Goal: Transaction & Acquisition: Purchase product/service

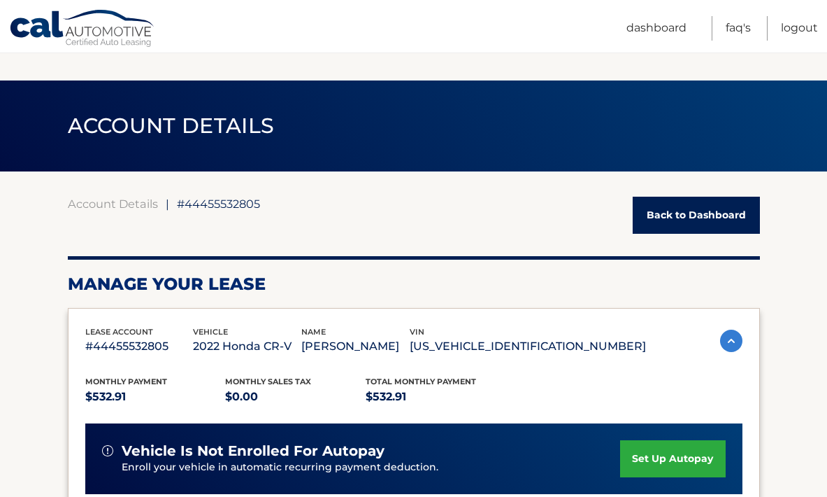
scroll to position [564, 0]
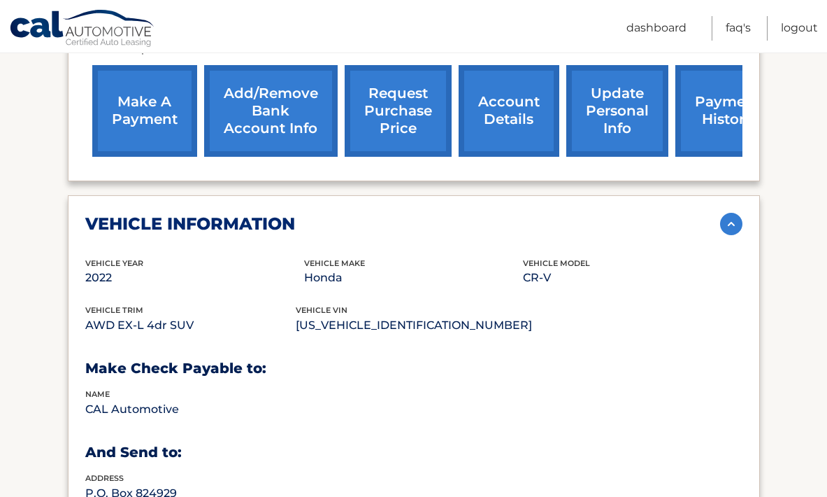
click at [34, 20] on link "Cal Automotive" at bounding box center [82, 29] width 147 height 41
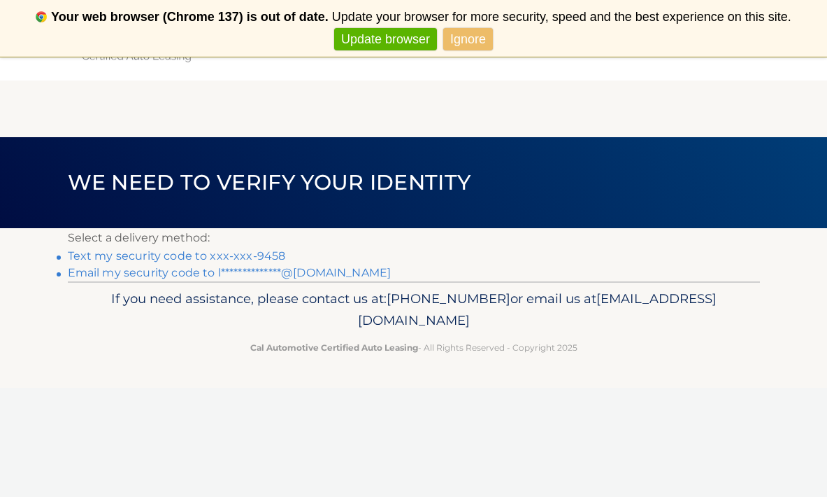
click at [241, 255] on link "Text my security code to xxx-xxx-9458" at bounding box center [177, 255] width 218 height 13
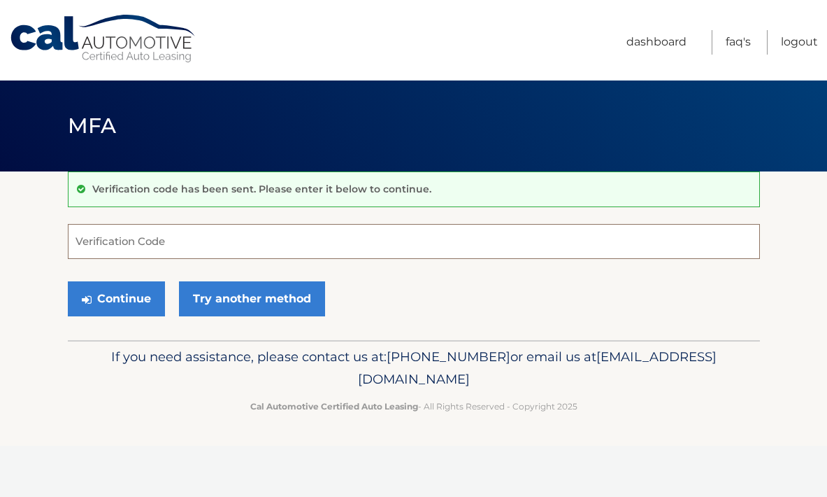
click at [153, 243] on input "Verification Code" at bounding box center [414, 241] width 692 height 35
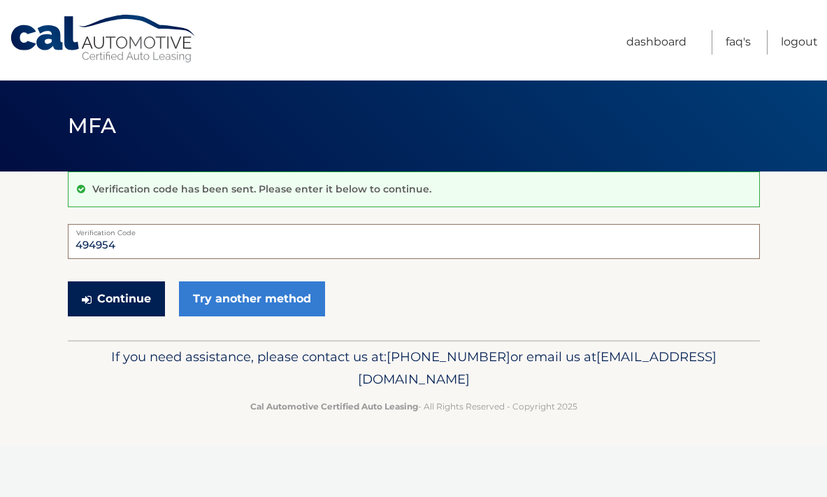
type input "494954"
click at [134, 303] on button "Continue" at bounding box center [116, 298] width 97 height 35
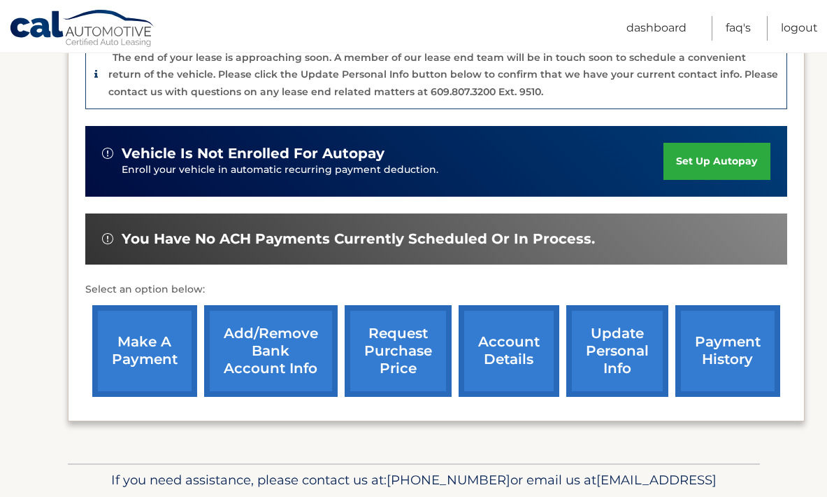
scroll to position [371, 0]
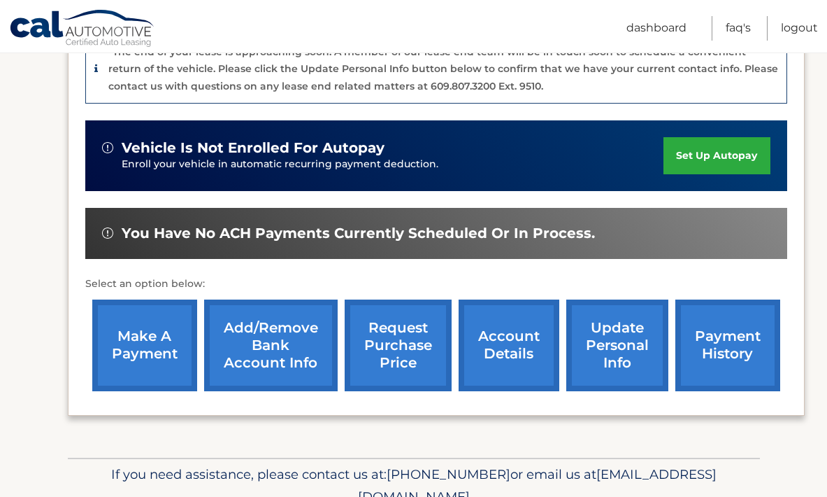
click at [275, 348] on link "Add/Remove bank account info" at bounding box center [271, 345] width 134 height 92
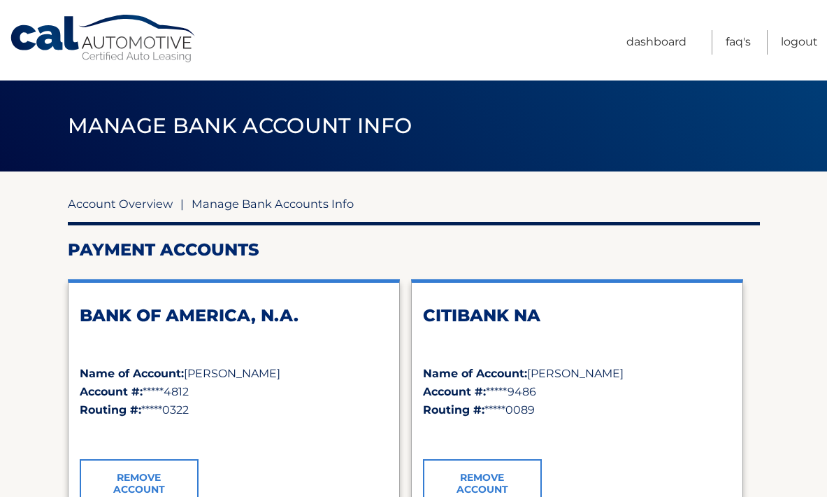
click at [122, 203] on link "Account Overview" at bounding box center [120, 204] width 105 height 14
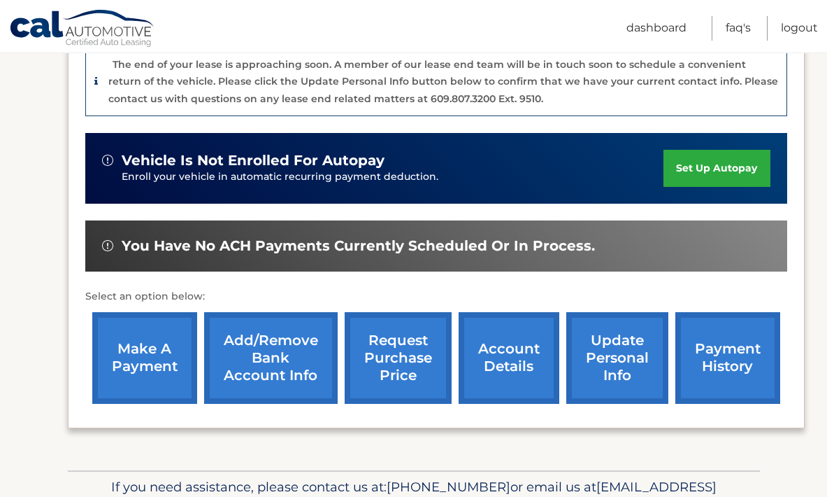
scroll to position [360, 0]
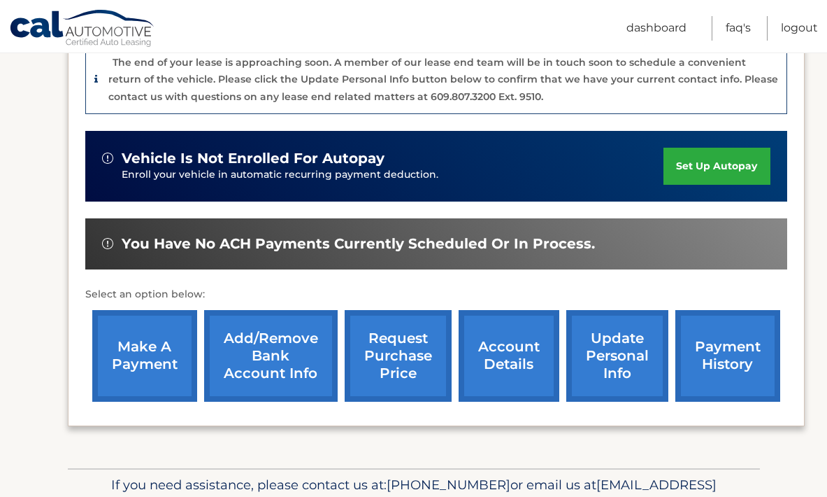
click at [164, 346] on link "make a payment" at bounding box center [144, 356] width 105 height 92
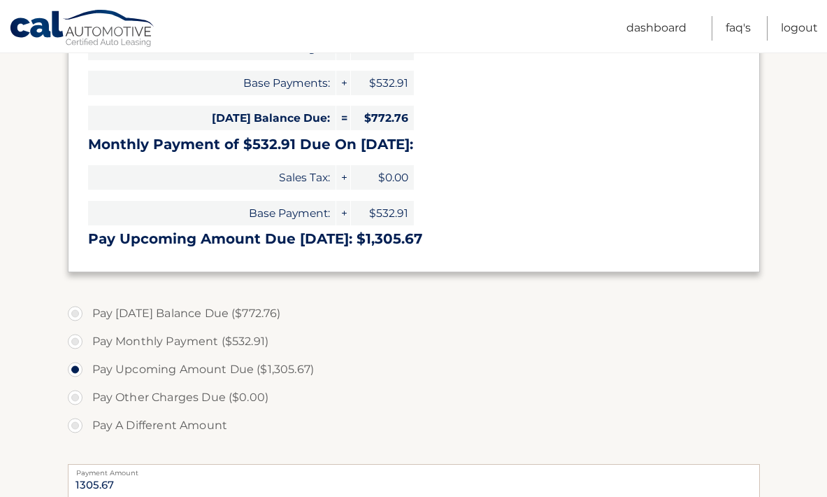
scroll to position [281, 0]
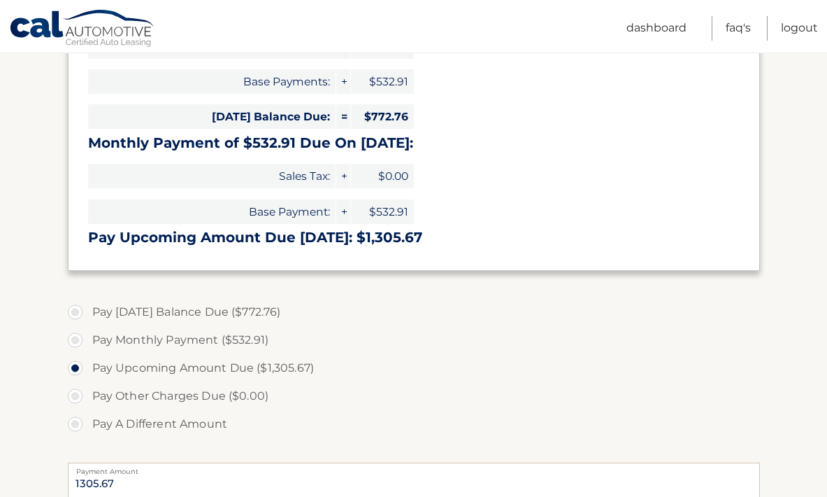
click at [245, 340] on label "Pay Monthly Payment ($532.91)" at bounding box center [414, 340] width 692 height 28
click at [87, 340] on input "Pay Monthly Payment ($532.91)" at bounding box center [80, 337] width 14 height 22
radio input "true"
type input "532.91"
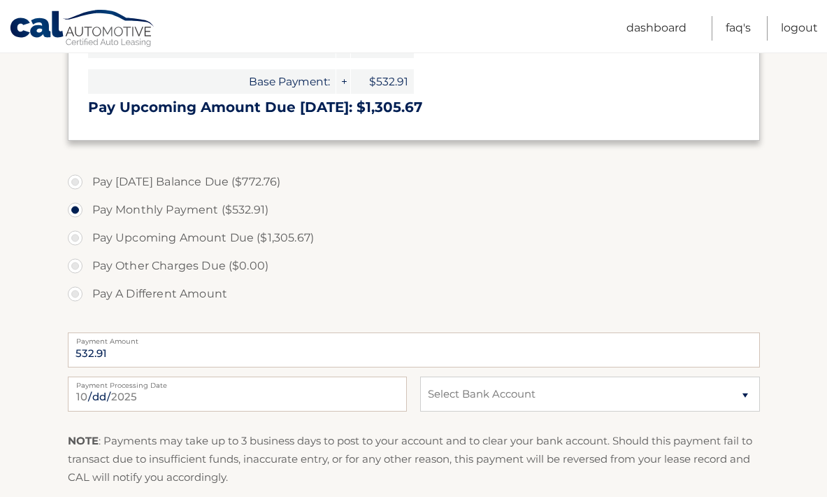
scroll to position [464, 0]
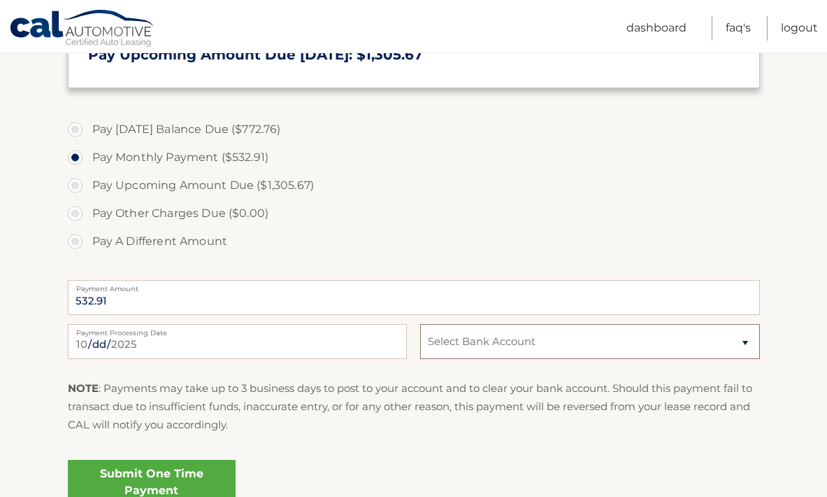
click at [571, 347] on select "Select Bank Account Checking BANK OF AMERICA, N.A. *****4812 Checking CITIBANK …" at bounding box center [589, 341] width 339 height 35
select select "NDBjYWU4YmMtOTljMC00NDE1LTgxN2EtNmM1MWM1Yzg5NjA5"
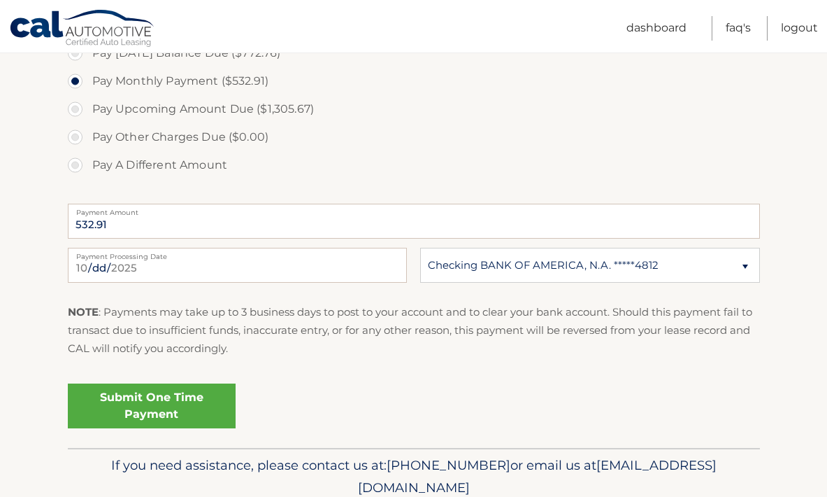
click at [164, 406] on link "Submit One Time Payment" at bounding box center [152, 405] width 168 height 45
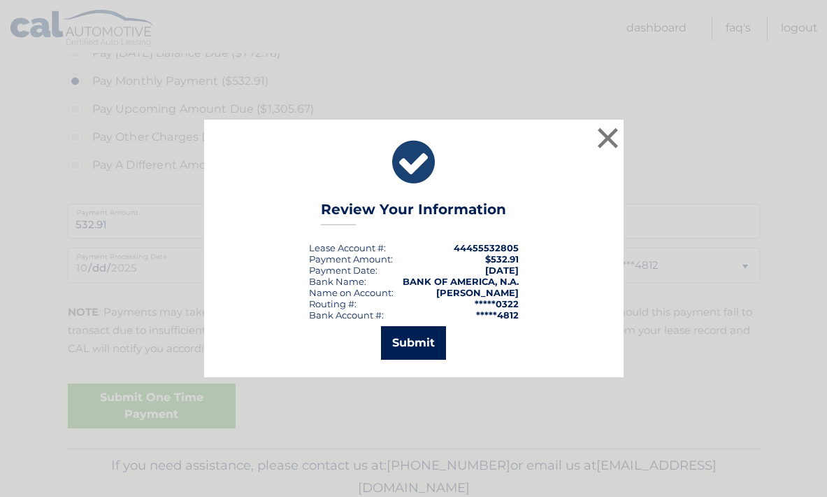
click at [421, 341] on button "Submit" at bounding box center [413, 343] width 65 height 34
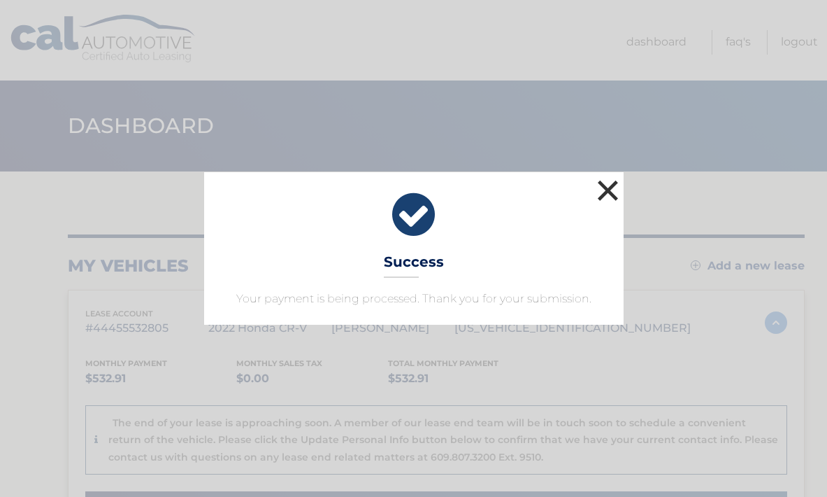
click at [608, 188] on button "×" at bounding box center [608, 190] width 28 height 28
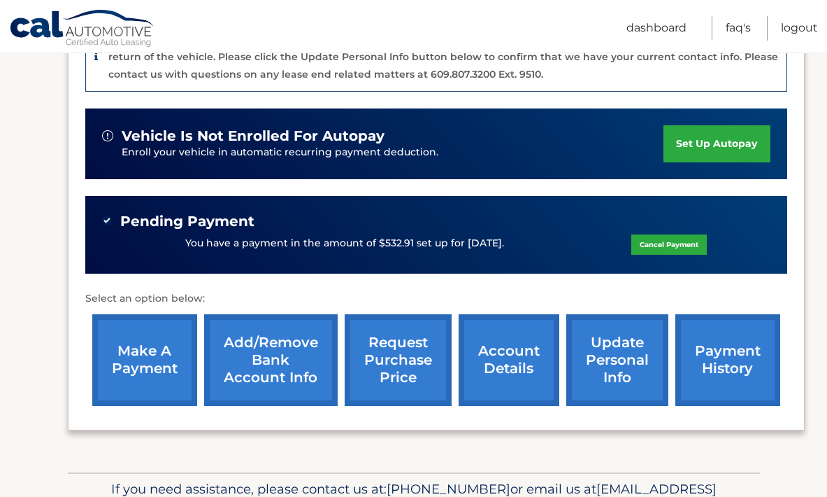
scroll to position [463, 0]
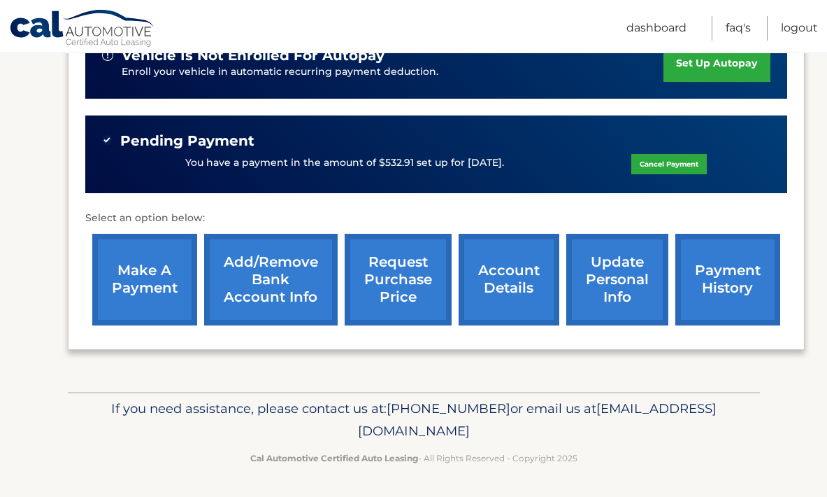
click at [486, 277] on link "account details" at bounding box center [509, 280] width 101 height 92
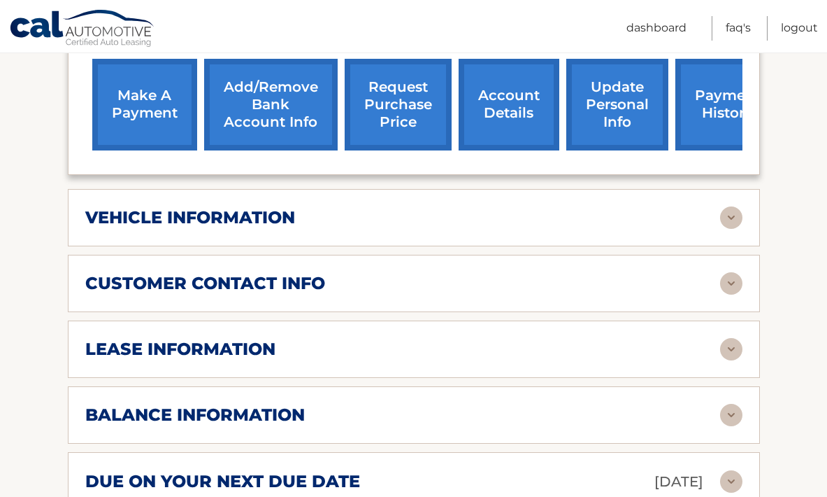
scroll to position [579, 0]
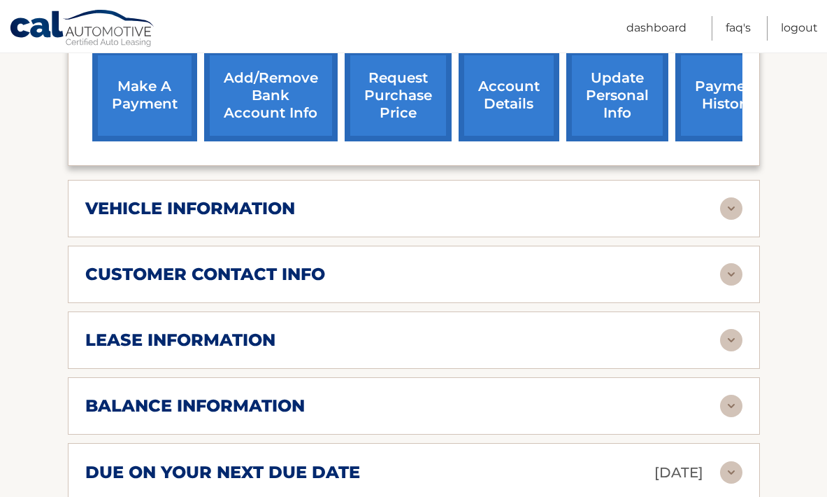
click at [734, 212] on img at bounding box center [731, 208] width 22 height 22
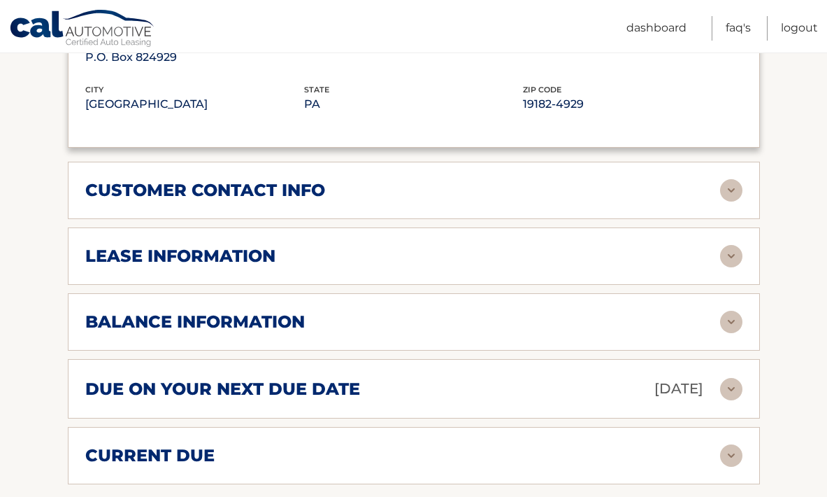
scroll to position [1002, 0]
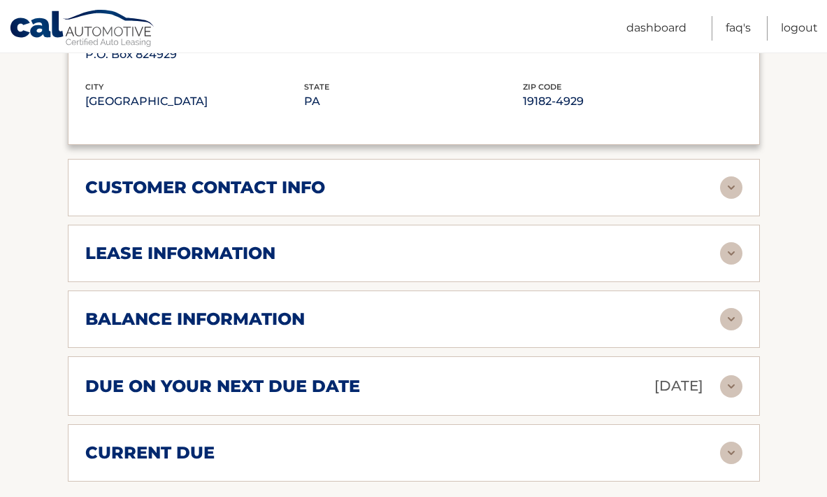
click at [729, 250] on img at bounding box center [731, 253] width 22 height 22
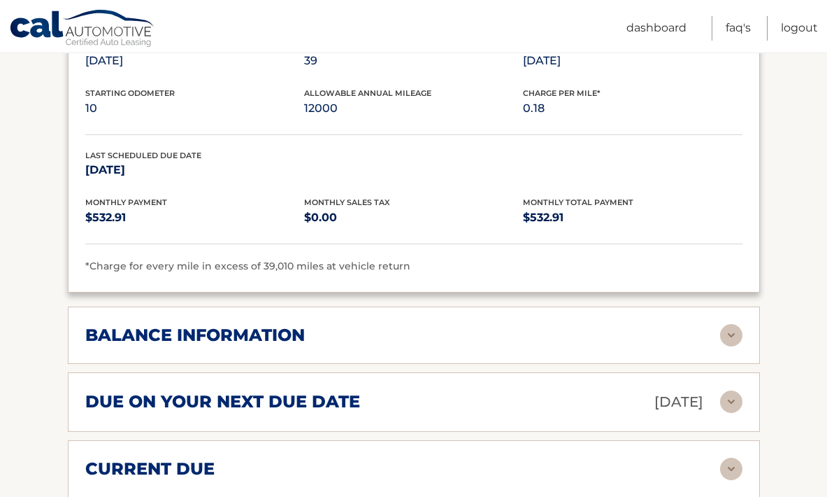
scroll to position [1255, 0]
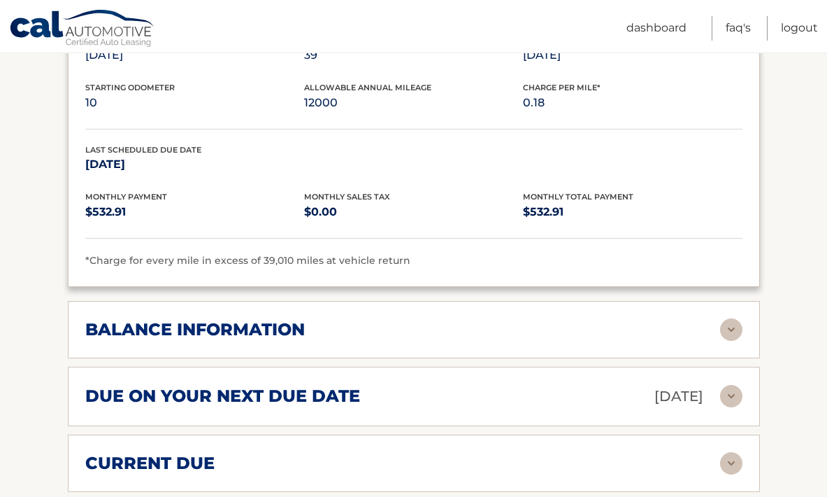
click at [483, 335] on div "balance information" at bounding box center [402, 329] width 635 height 21
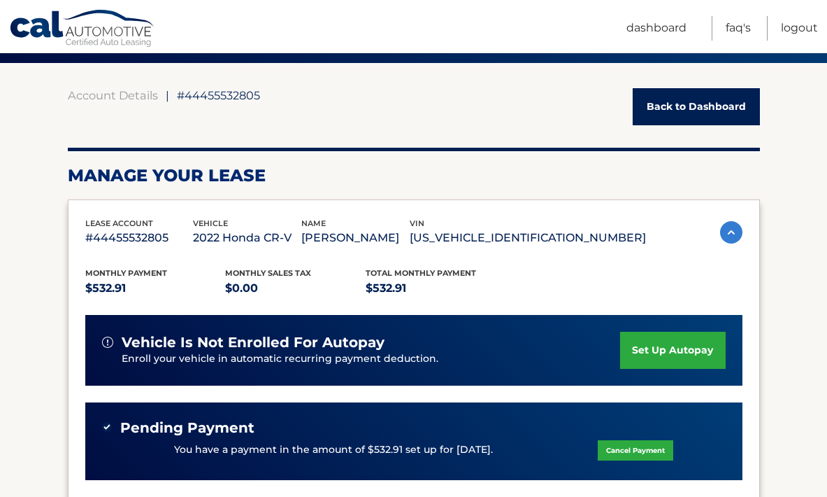
scroll to position [0, 0]
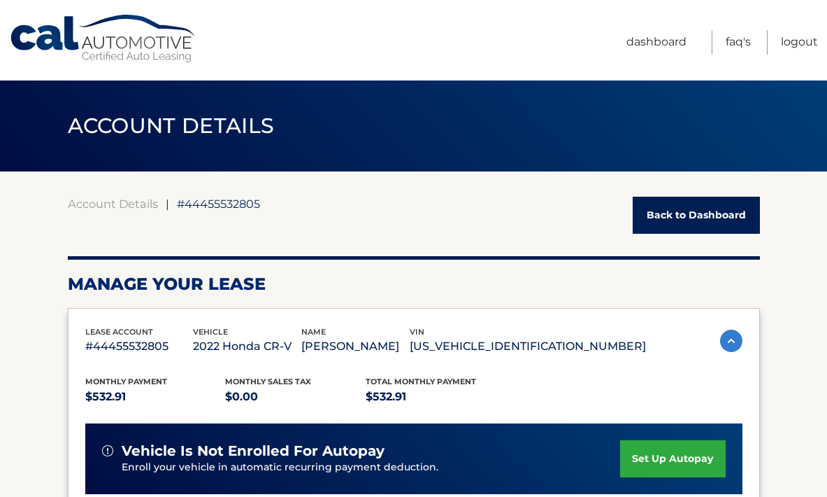
click at [56, 28] on link "Cal Automotive" at bounding box center [103, 39] width 189 height 50
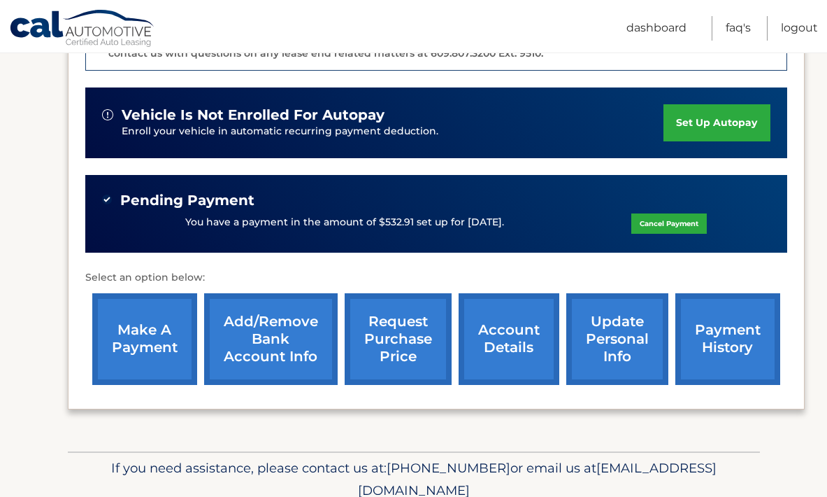
scroll to position [406, 0]
